Goal: Find specific page/section: Find specific page/section

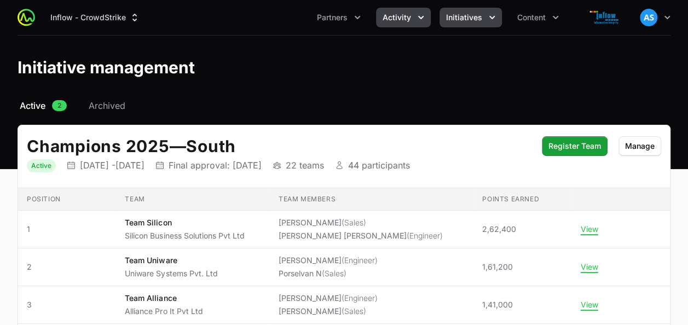
click at [429, 18] on button "Activity" at bounding box center [403, 18] width 55 height 20
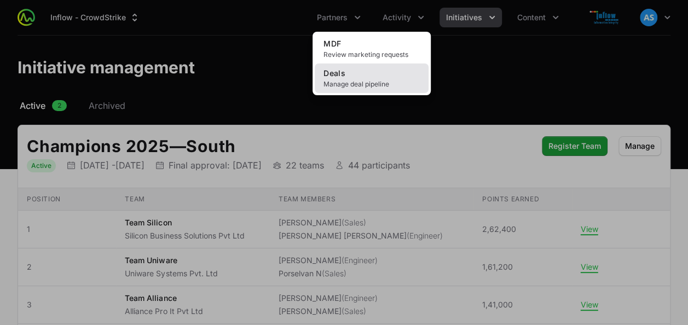
click at [360, 80] on span "Manage deal pipeline" at bounding box center [371, 84] width 96 height 9
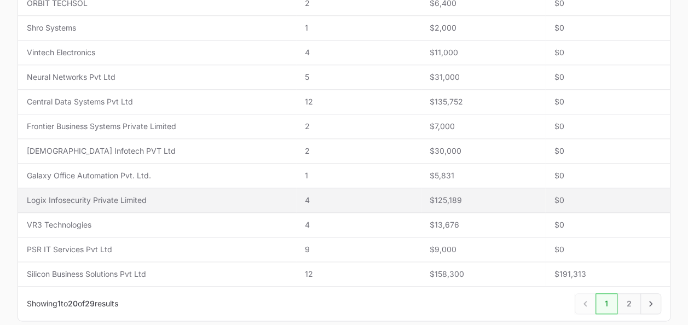
scroll to position [492, 0]
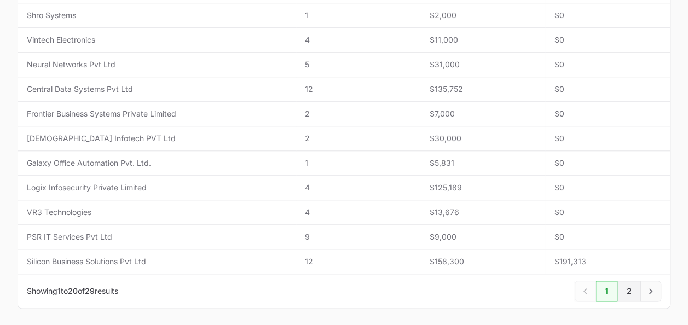
click at [625, 289] on link "2" at bounding box center [629, 291] width 24 height 21
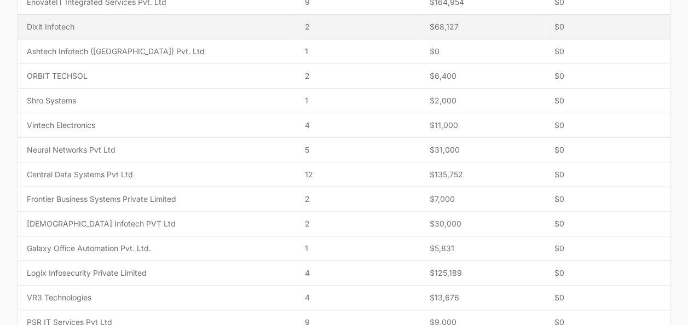
scroll to position [406, 0]
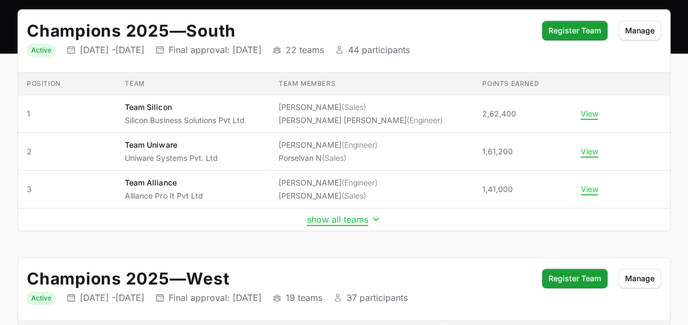
scroll to position [116, 0]
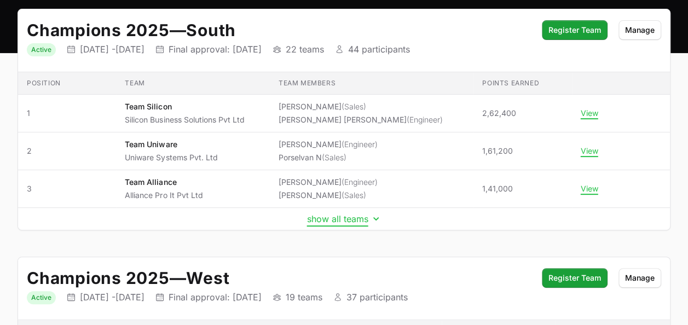
click at [350, 216] on button "show all teams" at bounding box center [344, 218] width 74 height 11
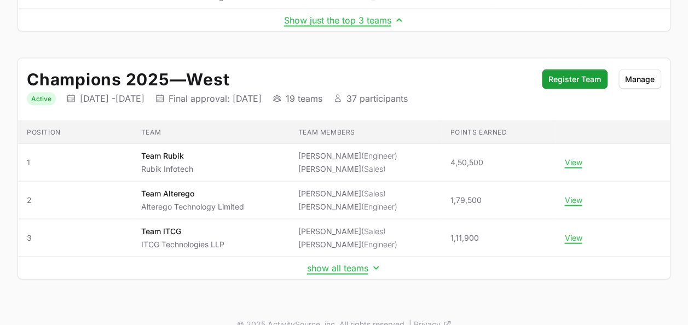
scroll to position [1043, 0]
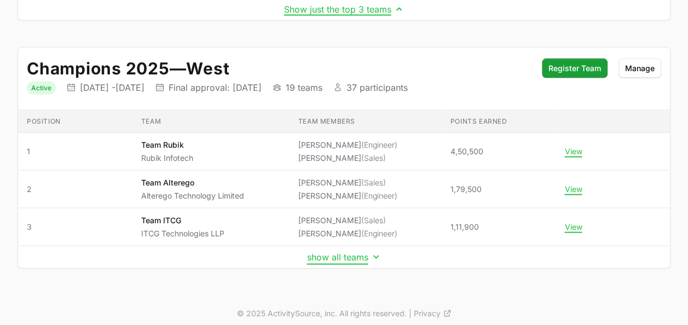
click at [364, 255] on button "show all teams" at bounding box center [344, 257] width 74 height 11
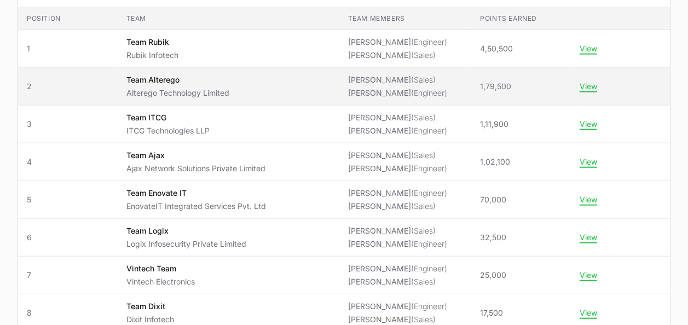
scroll to position [1146, 0]
